Goal: Use online tool/utility

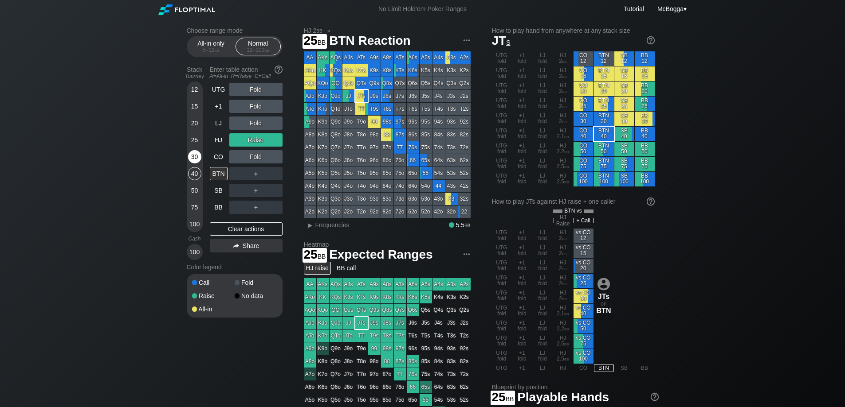
click at [197, 151] on div "30" at bounding box center [194, 156] width 13 height 13
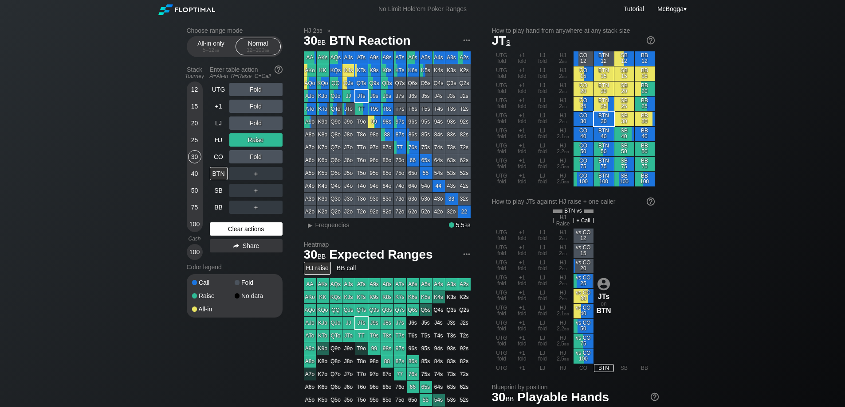
click at [244, 231] on div "Clear actions" at bounding box center [246, 229] width 73 height 13
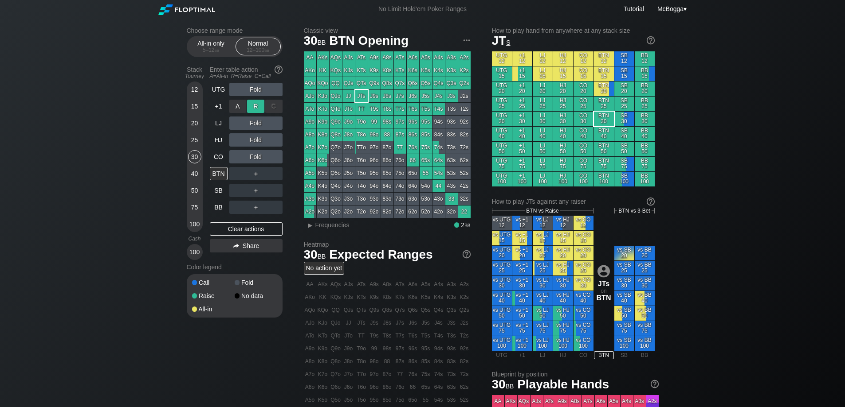
click at [259, 105] on div "R ✕" at bounding box center [255, 106] width 17 height 13
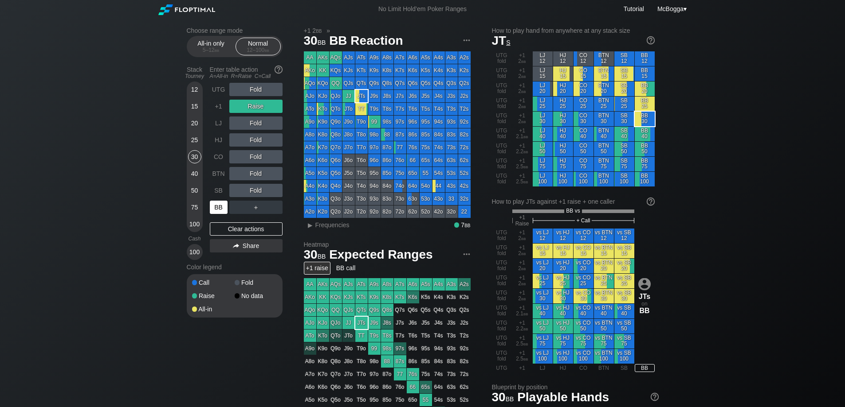
click at [222, 211] on div "BB" at bounding box center [219, 207] width 18 height 13
click at [235, 228] on div "Clear actions" at bounding box center [246, 229] width 73 height 13
